Goal: Transaction & Acquisition: Subscribe to service/newsletter

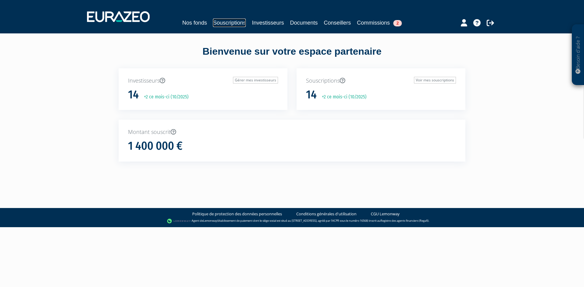
click at [220, 25] on link "Souscriptions" at bounding box center [229, 23] width 33 height 9
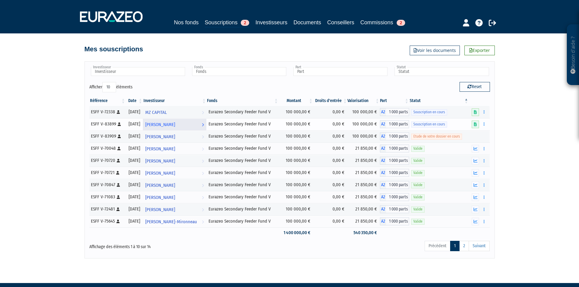
click at [175, 126] on span "Grégoire CHEVREAU" at bounding box center [160, 124] width 30 height 11
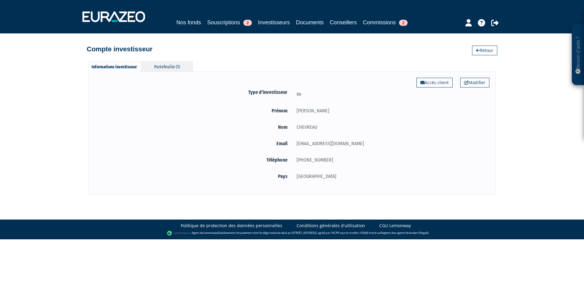
click at [176, 64] on div "Portefeuille (1)" at bounding box center [167, 66] width 52 height 10
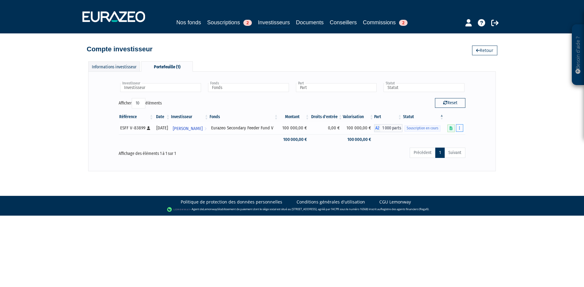
click at [459, 130] on icon "button" at bounding box center [459, 128] width 1 height 4
click at [452, 155] on link "Compléter" at bounding box center [442, 151] width 40 height 10
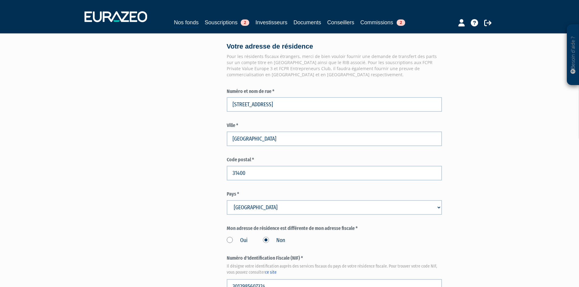
scroll to position [456, 0]
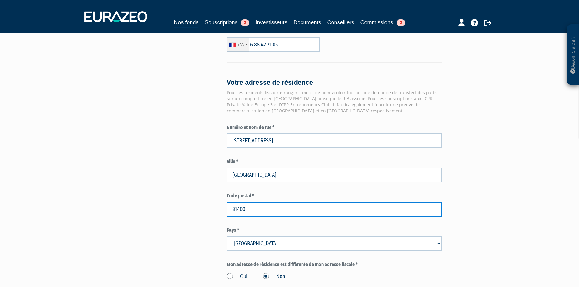
click at [238, 217] on input "31400" at bounding box center [334, 209] width 215 height 15
type input "31000"
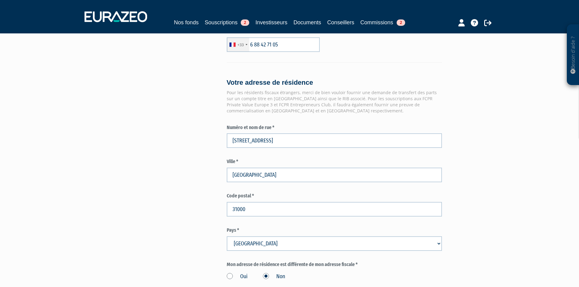
click at [501, 165] on div "Besoin d'aide ? × J'ai besoin d'aide Si vous avez une question à propos du fonc…" at bounding box center [289, 4] width 579 height 920
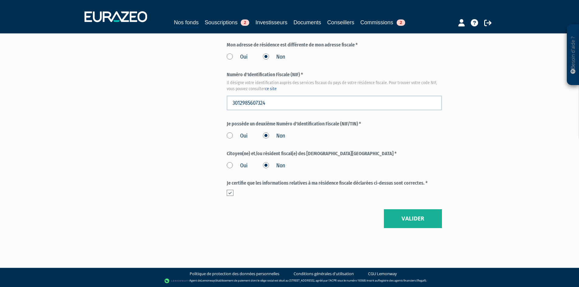
scroll to position [690, 0]
click at [411, 220] on button "Valider" at bounding box center [413, 219] width 58 height 19
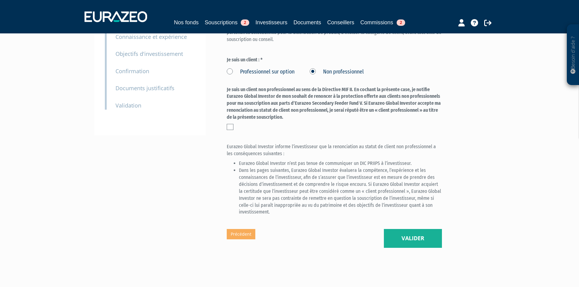
scroll to position [161, 0]
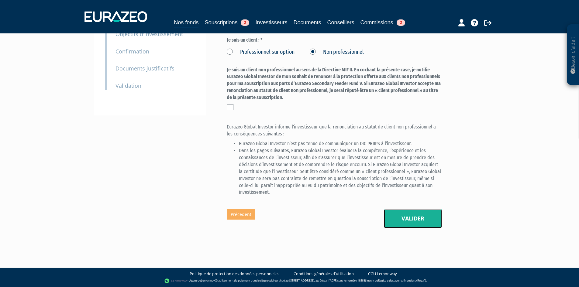
click at [395, 219] on button "Valider" at bounding box center [413, 219] width 58 height 19
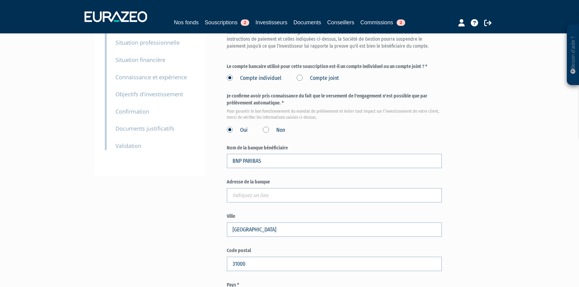
scroll to position [152, 0]
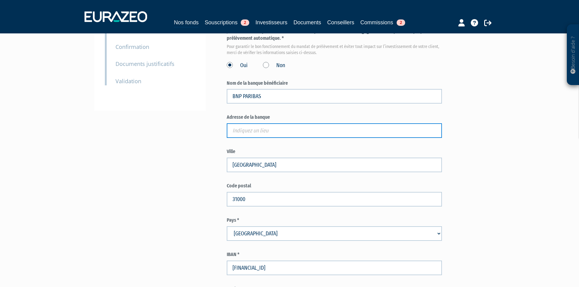
click at [289, 138] on input "text" at bounding box center [334, 130] width 215 height 15
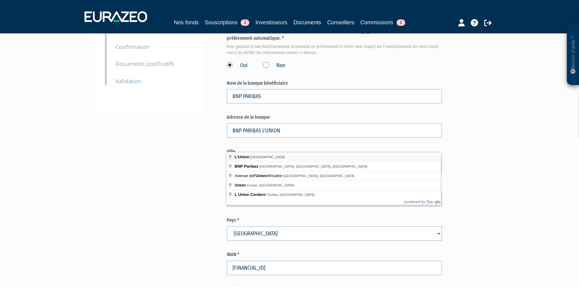
type input "L'Union, France"
type input "L'Union"
type input "31240"
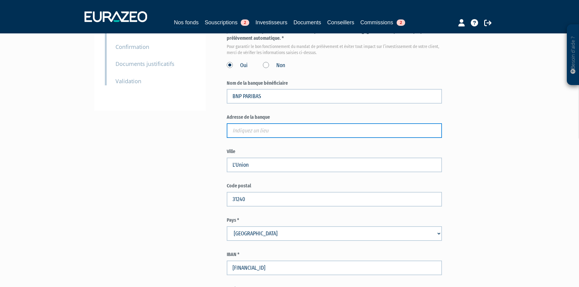
click at [298, 138] on input "text" at bounding box center [334, 130] width 215 height 15
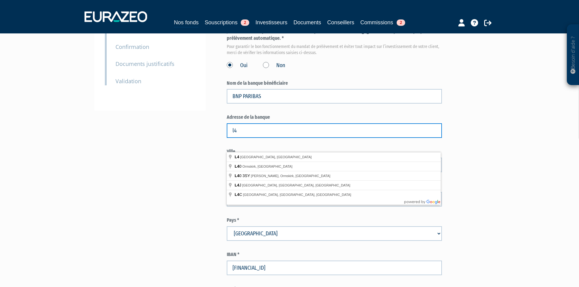
type input "l"
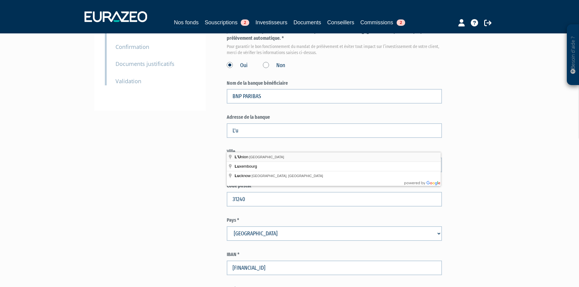
type input "L'Union, France"
click at [493, 159] on div "Besoin d'aide ? × J'ai besoin d'aide Si vous avez une question à propos du fonc…" at bounding box center [289, 118] width 579 height 540
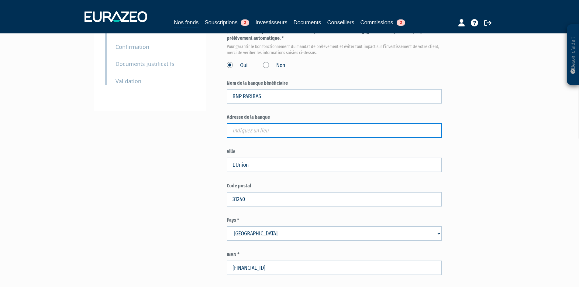
click at [359, 138] on input "text" at bounding box center [334, 130] width 215 height 15
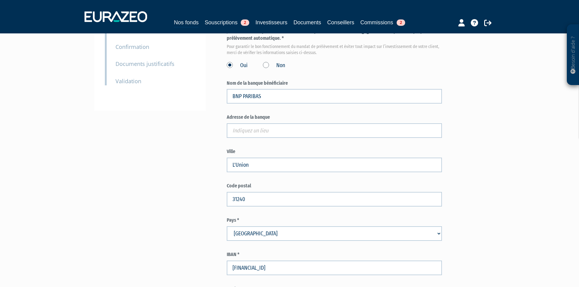
click at [517, 151] on div "Besoin d'aide ? × J'ai besoin d'aide Si vous avez une question à propos du fonc…" at bounding box center [289, 118] width 579 height 540
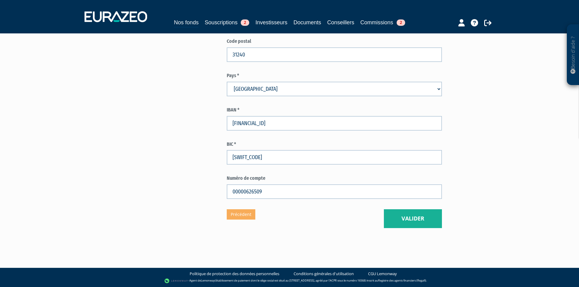
scroll to position [311, 0]
click at [419, 221] on button "Valider" at bounding box center [413, 219] width 58 height 19
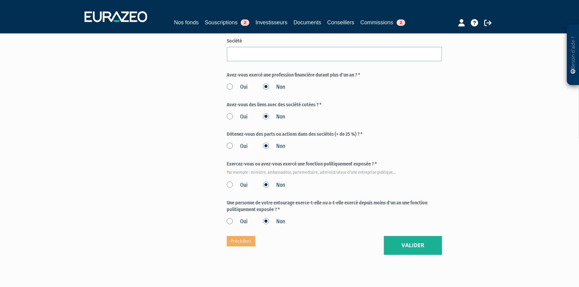
scroll to position [319, 0]
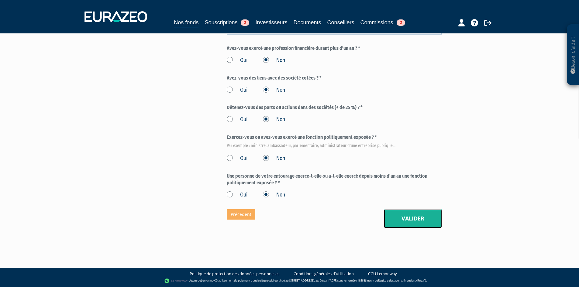
click at [403, 216] on button "Valider" at bounding box center [413, 219] width 58 height 19
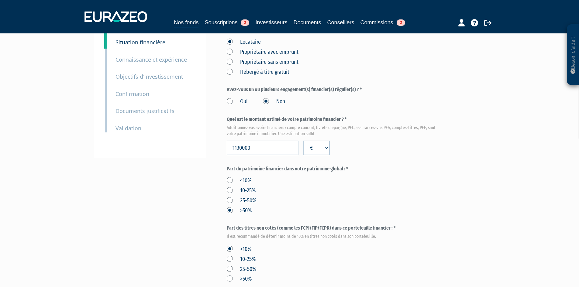
scroll to position [61, 0]
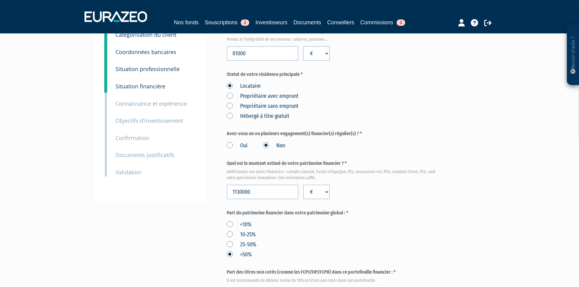
click at [234, 150] on label "Oui" at bounding box center [237, 146] width 21 height 8
click at [0, 0] on input "Oui" at bounding box center [0, 0] width 0 height 0
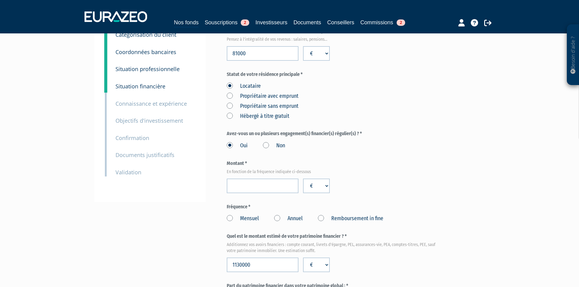
click at [265, 150] on label "Non" at bounding box center [274, 146] width 22 height 8
click at [0, 0] on input "Non" at bounding box center [0, 0] width 0 height 0
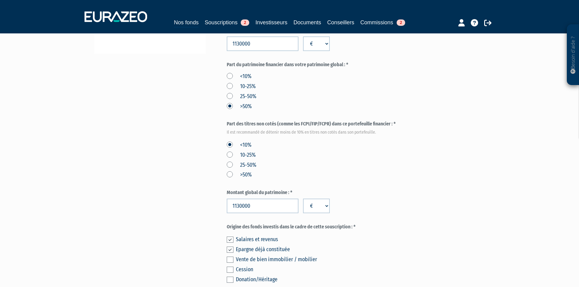
scroll to position [243, 0]
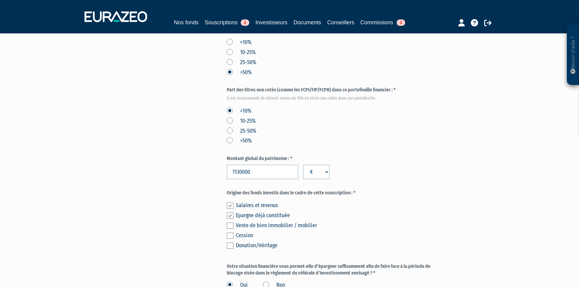
click at [354, 100] on label "Part des titres non cotés (comme les FCPI/FIP/FCPR) dans ce portefeuille financ…" at bounding box center [334, 93] width 215 height 13
click at [355, 100] on label "Part des titres non cotés (comme les FCPI/FIP/FCPR) dans ce portefeuille financ…" at bounding box center [334, 93] width 215 height 13
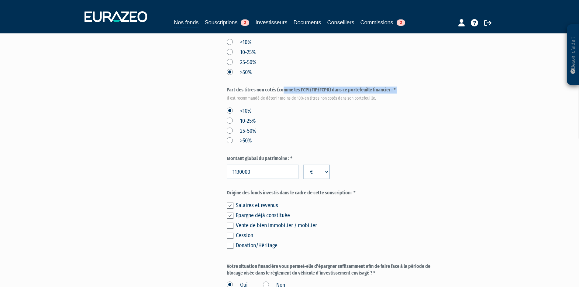
click at [355, 100] on label "Part des titres non cotés (comme les FCPI/FIP/FCPR) dans ce portefeuille financ…" at bounding box center [334, 93] width 215 height 13
click at [361, 102] on em "Il est recommandé de détenir moins de 10% en titres non cotés dans son portefeu…" at bounding box center [334, 98] width 215 height 6
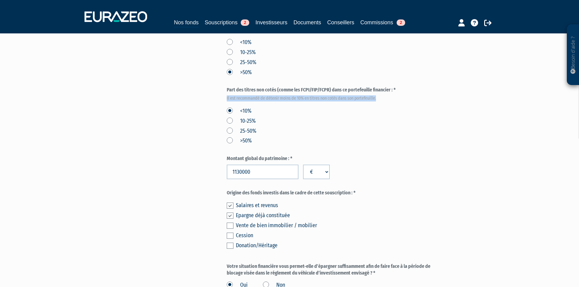
click at [361, 102] on em "Il est recommandé de détenir moins de 10% en titres non cotés dans son portefeu…" at bounding box center [334, 98] width 215 height 6
click at [162, 216] on div "Envoyer à l'investisseur 1 Identité 2 Catégorisation du client 3 Coordonnées ba…" at bounding box center [290, 61] width 382 height 513
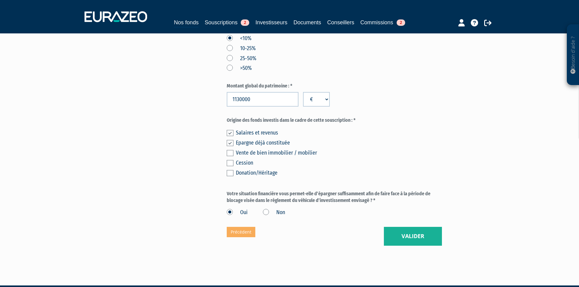
scroll to position [348, 0]
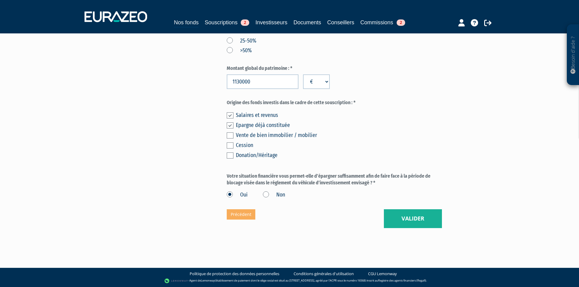
click at [419, 221] on button "Valider" at bounding box center [413, 219] width 58 height 19
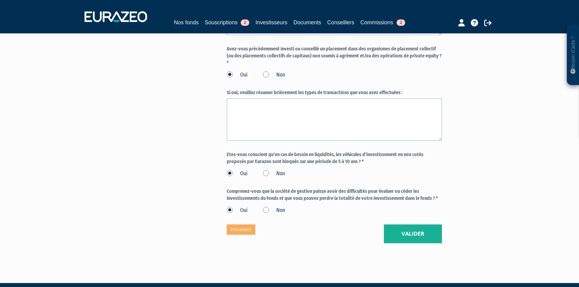
scroll to position [791, 0]
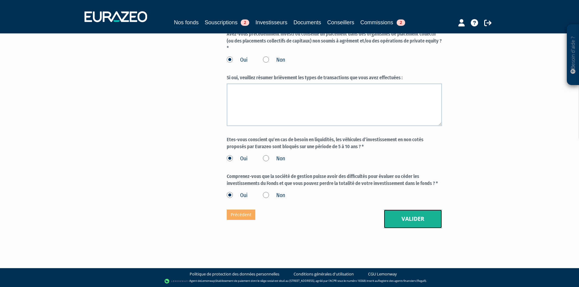
click at [418, 229] on button "Valider" at bounding box center [413, 219] width 58 height 19
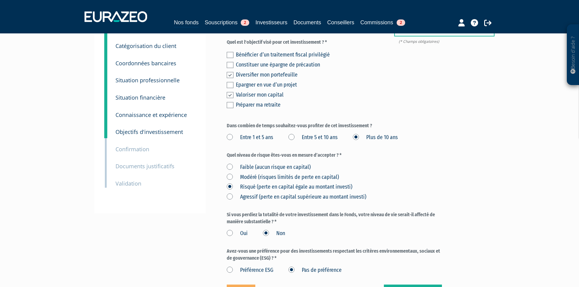
scroll to position [91, 0]
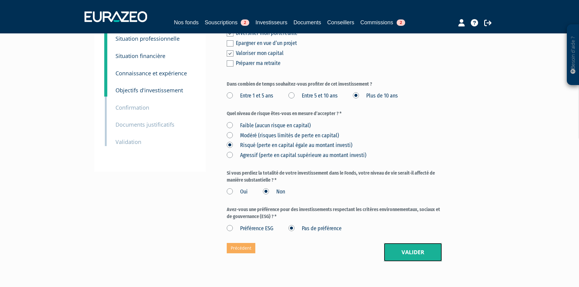
click at [414, 262] on button "Valider" at bounding box center [413, 252] width 58 height 19
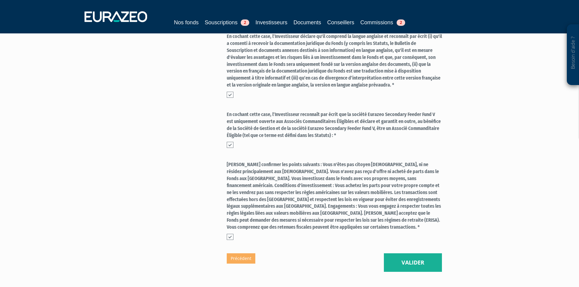
scroll to position [274, 0]
click at [293, 178] on label at bounding box center [334, 195] width 215 height 69
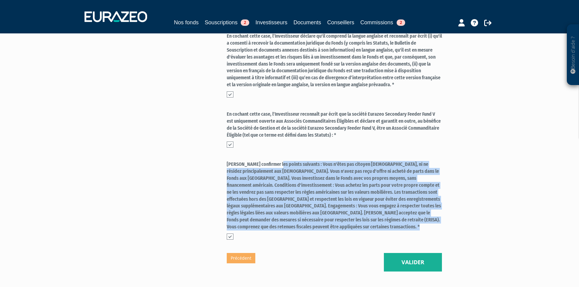
click at [293, 178] on label at bounding box center [334, 195] width 215 height 69
click at [290, 184] on label at bounding box center [334, 195] width 215 height 69
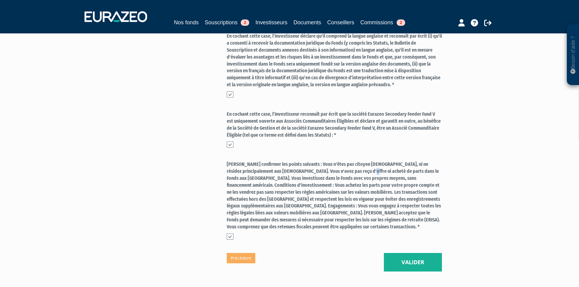
click at [290, 184] on label at bounding box center [334, 195] width 215 height 69
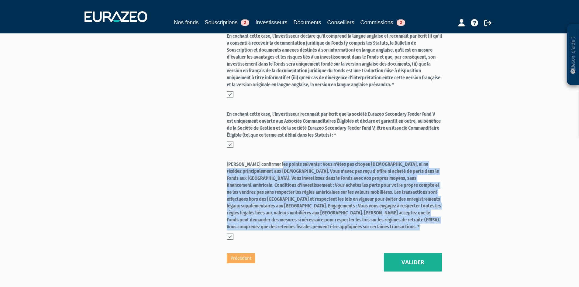
click at [290, 184] on label at bounding box center [334, 195] width 215 height 69
click at [327, 183] on label at bounding box center [334, 195] width 215 height 69
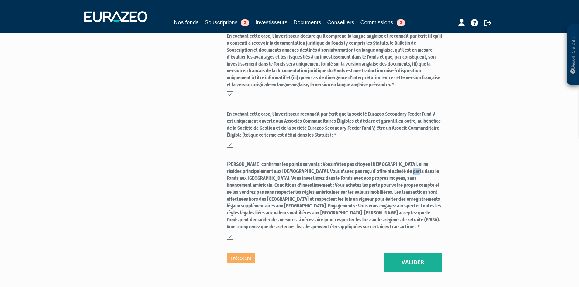
click at [327, 183] on label at bounding box center [334, 195] width 215 height 69
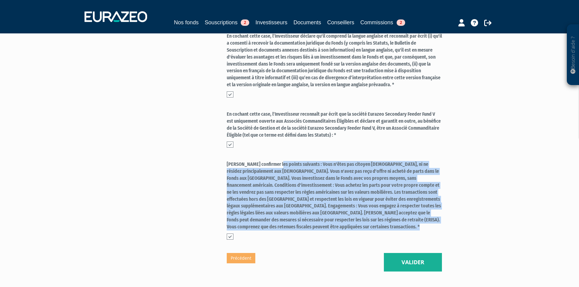
click at [327, 183] on label at bounding box center [334, 195] width 215 height 69
click at [418, 265] on button "Valider" at bounding box center [413, 262] width 58 height 19
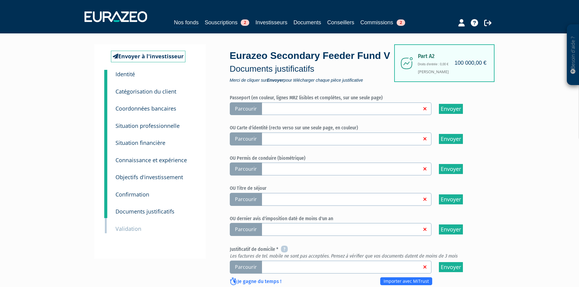
scroll to position [30, 0]
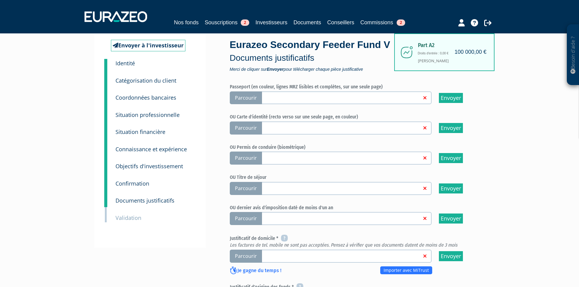
click at [241, 105] on span "Parcourir" at bounding box center [246, 98] width 32 height 13
click at [0, 0] on input "Parcourir" at bounding box center [0, 0] width 0 height 0
click at [243, 135] on span "Parcourir" at bounding box center [246, 128] width 32 height 13
click at [0, 0] on input "Parcourir" at bounding box center [0, 0] width 0 height 0
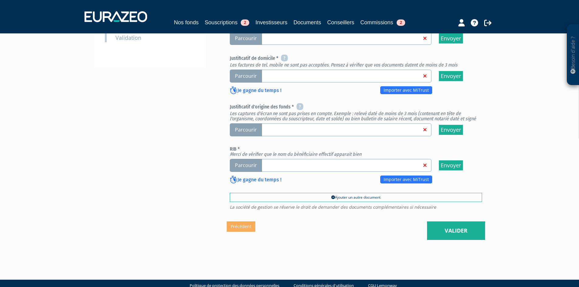
scroll to position [213, 0]
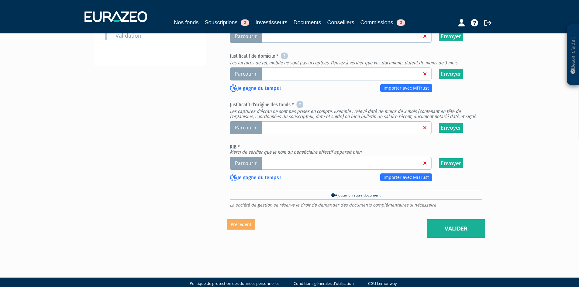
click at [245, 120] on em "Les captures d'écran ne sont pas prises en compte. Exemple : relevé daté de moi…" at bounding box center [353, 114] width 246 height 11
click at [246, 81] on span "Parcourir" at bounding box center [246, 74] width 32 height 13
click at [0, 0] on input "Parcourir" at bounding box center [0, 0] width 0 height 0
click at [257, 81] on span "Parcourir" at bounding box center [246, 74] width 32 height 13
click at [0, 0] on input "Parcourir" at bounding box center [0, 0] width 0 height 0
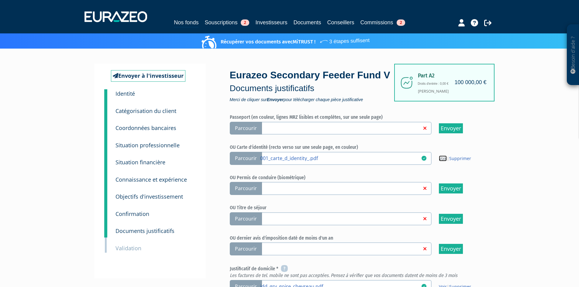
click at [446, 161] on link "Voir" at bounding box center [443, 159] width 8 height 6
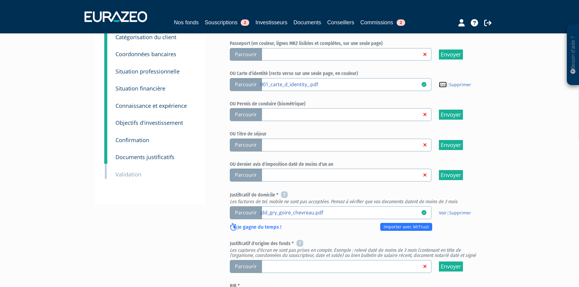
scroll to position [122, 0]
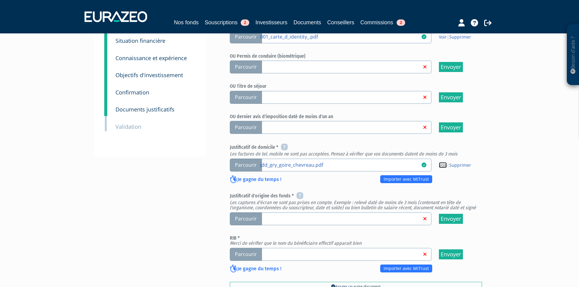
click at [446, 168] on link "Voir" at bounding box center [443, 165] width 8 height 6
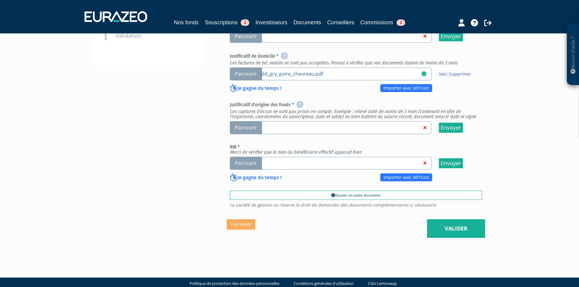
click at [258, 170] on span "Parcourir" at bounding box center [246, 163] width 32 height 13
click at [0, 0] on input "Parcourir" at bounding box center [0, 0] width 0 height 0
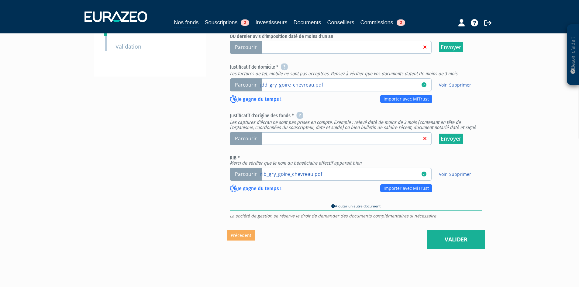
scroll to position [213, 0]
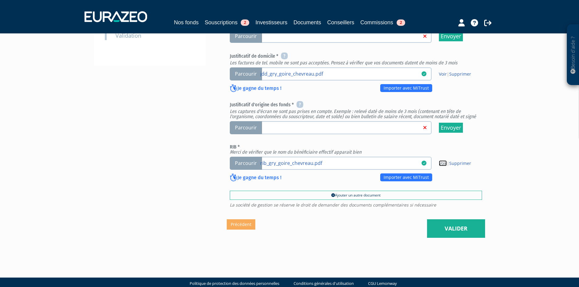
click at [440, 166] on link "Voir" at bounding box center [443, 164] width 8 height 6
click at [252, 134] on span "Parcourir" at bounding box center [246, 127] width 32 height 13
click at [0, 0] on input "Parcourir" at bounding box center [0, 0] width 0 height 0
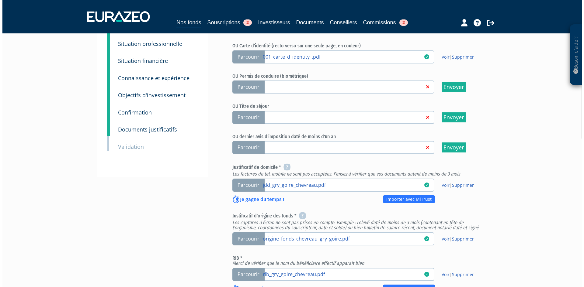
scroll to position [213, 0]
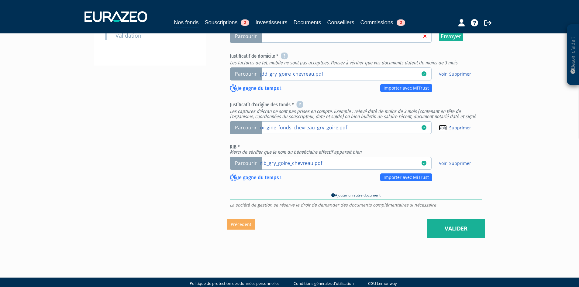
click at [443, 131] on link "Voir" at bounding box center [443, 128] width 8 height 6
click at [455, 238] on link "Valider" at bounding box center [456, 229] width 58 height 19
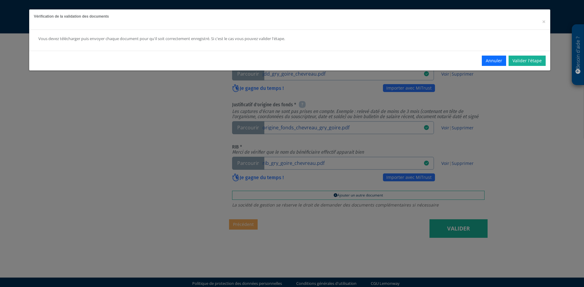
click at [547, 23] on div "Vérification de la validation des documents ×" at bounding box center [289, 19] width 521 height 20
click at [547, 21] on div "Vérification de la validation des documents ×" at bounding box center [289, 19] width 521 height 20
click at [541, 60] on link "Valider l'étape" at bounding box center [526, 61] width 37 height 10
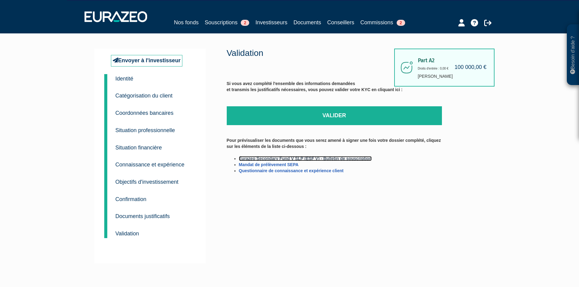
click at [343, 157] on link "Eurazeo Secondary Fund V SLP (ESF V) - Bulletin de souscription" at bounding box center [305, 158] width 133 height 5
click at [262, 164] on link "Mandat de prélèvement SEPA" at bounding box center [269, 164] width 60 height 5
click at [299, 171] on link "Questionnaire de connaissance et expérience client" at bounding box center [291, 170] width 105 height 5
click at [275, 166] on link "Mandat de prélèvement SEPA" at bounding box center [269, 164] width 60 height 5
click at [296, 172] on link "Questionnaire de connaissance et expérience client" at bounding box center [291, 170] width 105 height 5
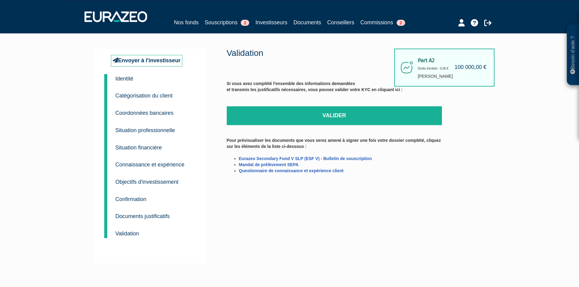
click at [483, 250] on div "Part A2 100 000,00 € Droits d'entrée : 0,00 € Grégoire CHEVREAU Validation Si v…" at bounding box center [356, 156] width 258 height 215
click at [324, 204] on div "Part A2 100 000,00 € Droits d'entrée : 0,00 € Grégoire CHEVREAU Validation Si v…" at bounding box center [356, 156] width 258 height 215
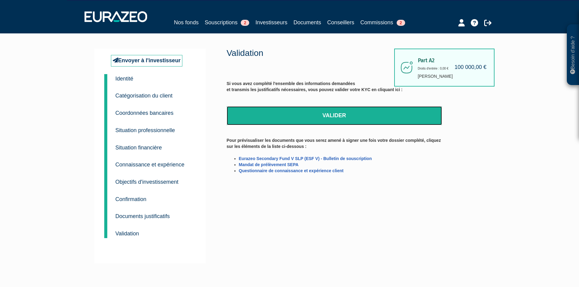
click at [350, 116] on link "Valider" at bounding box center [334, 115] width 215 height 19
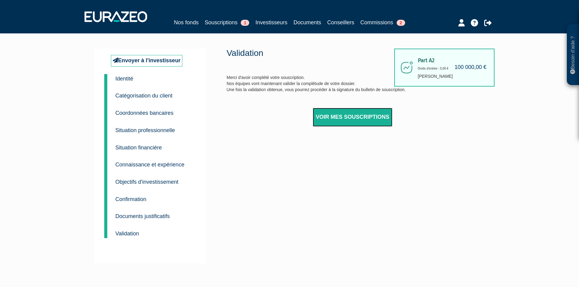
click at [327, 110] on link "Voir mes souscriptions" at bounding box center [353, 117] width 80 height 19
